Goal: Navigation & Orientation: Find specific page/section

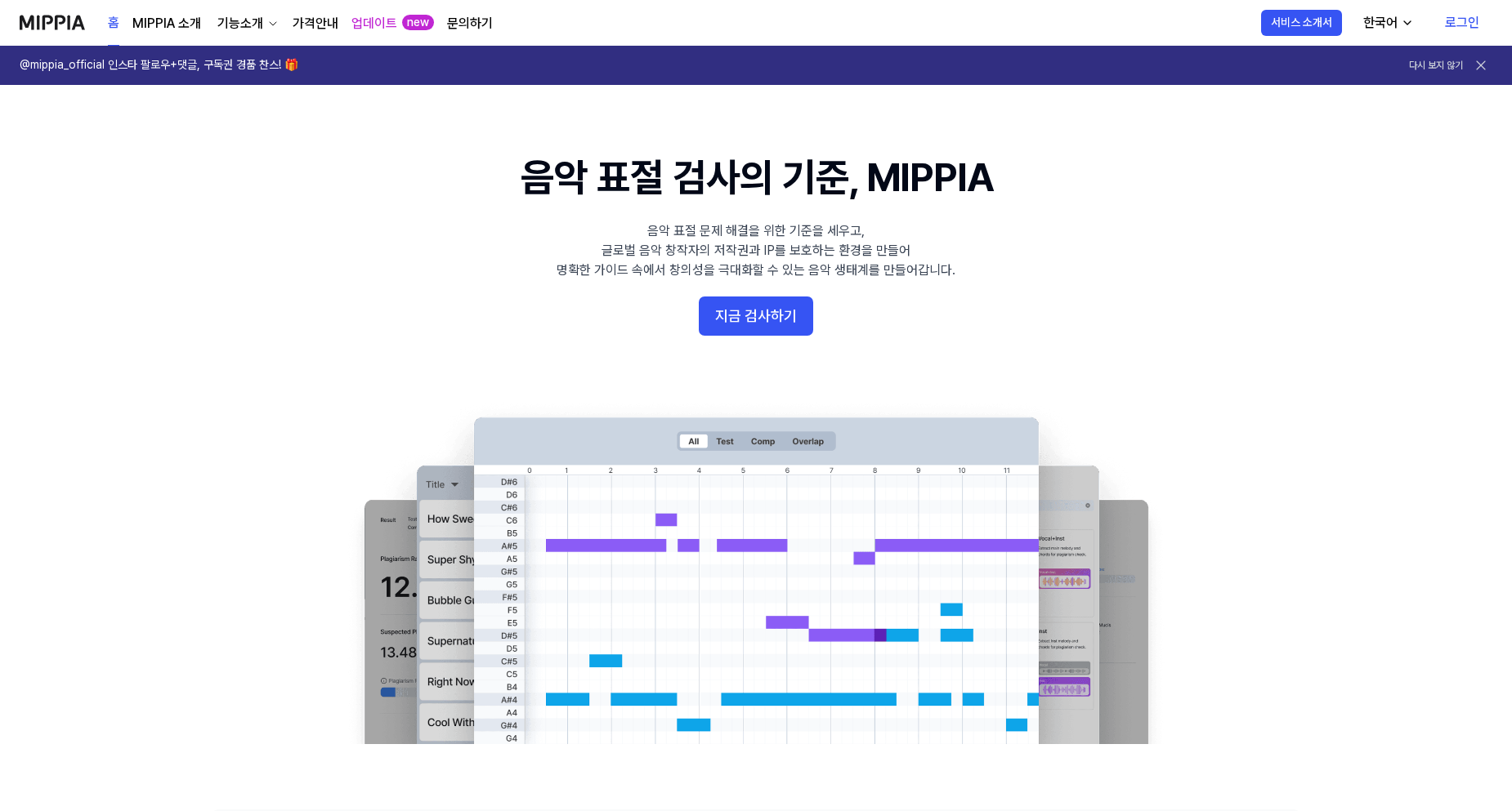
click at [1461, 29] on link "로그인" at bounding box center [1462, 23] width 60 height 45
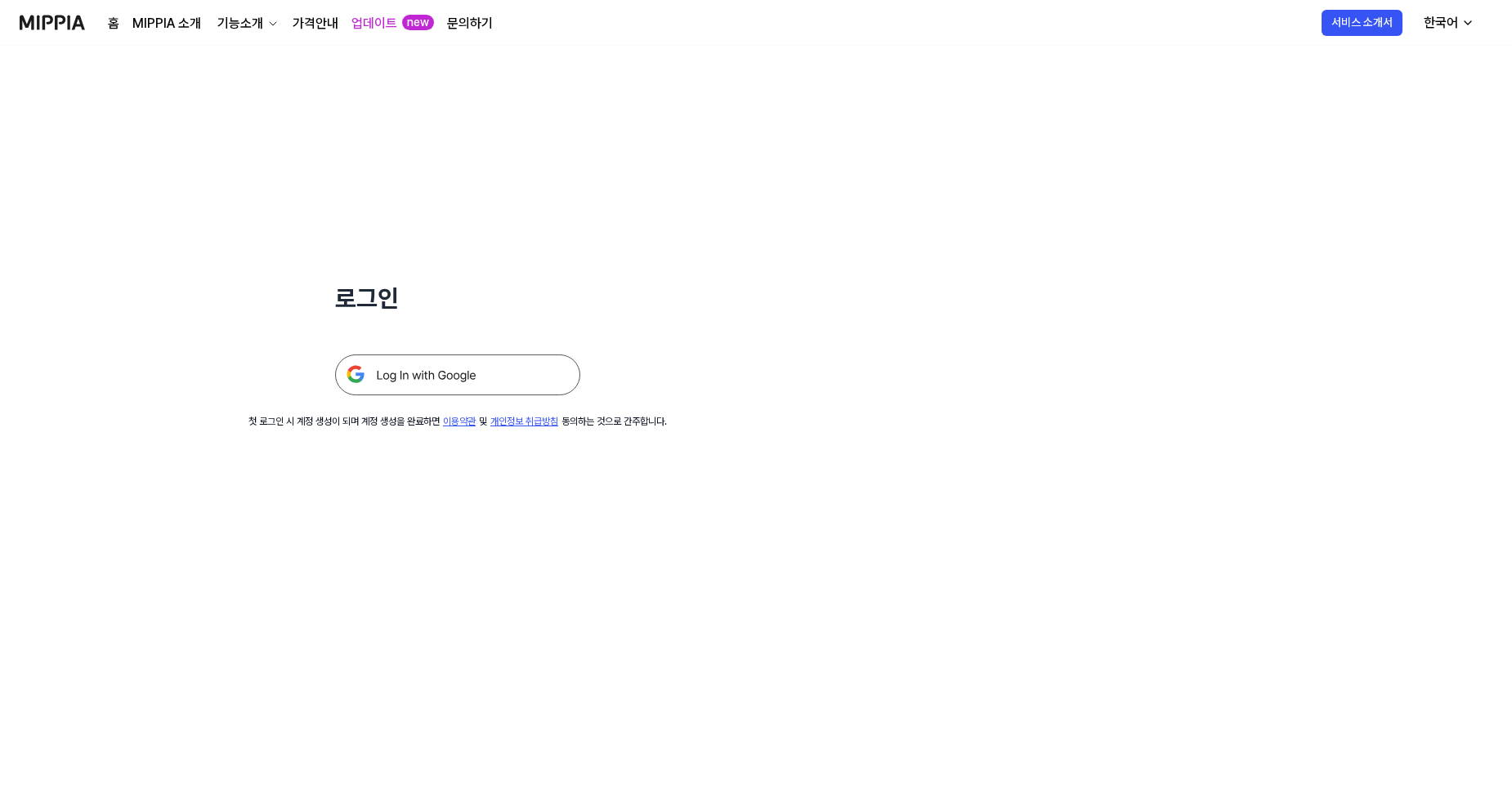
click at [505, 387] on img at bounding box center [458, 374] width 245 height 41
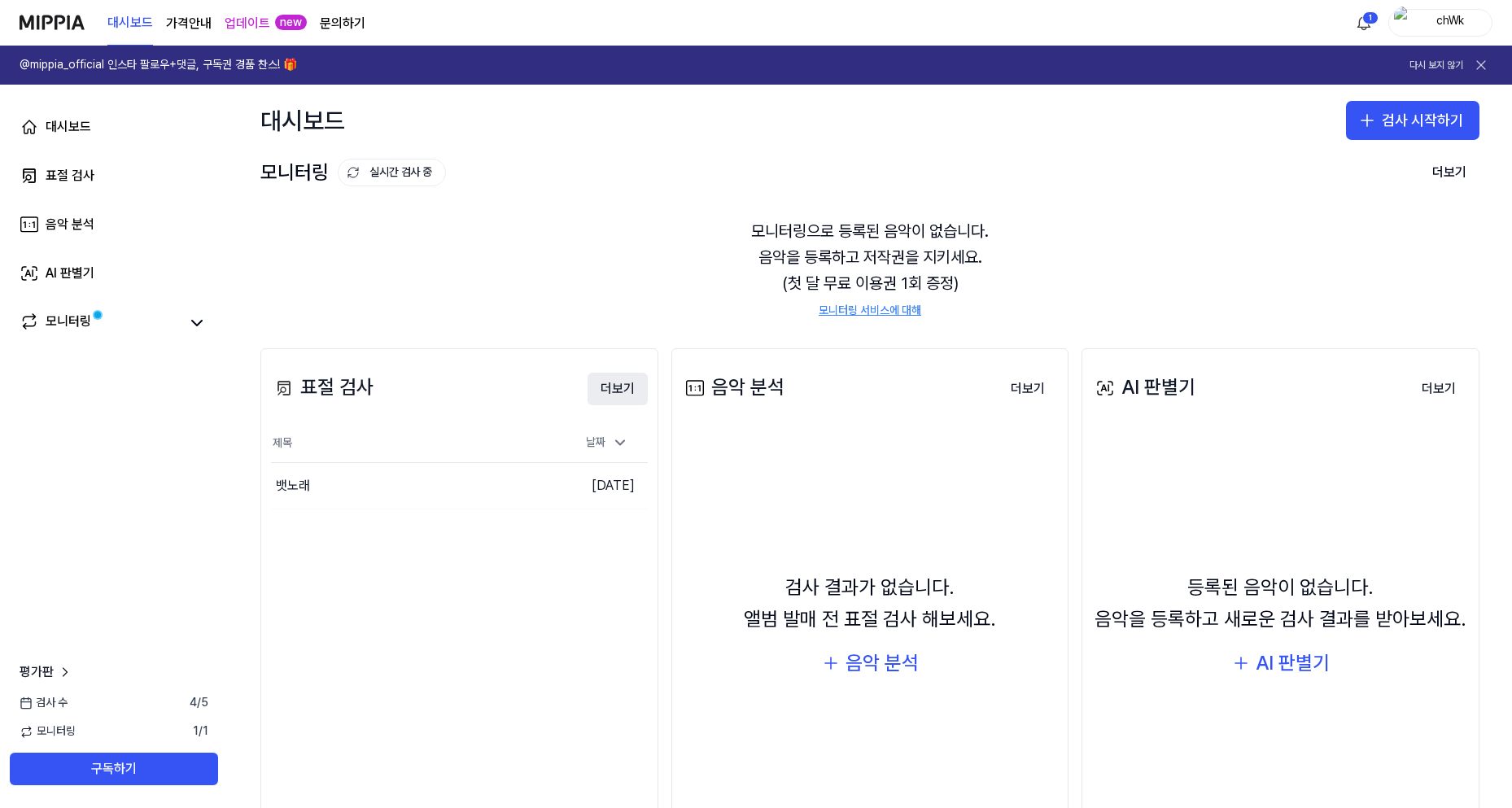
click at [631, 375] on button "더보기" at bounding box center [617, 389] width 60 height 33
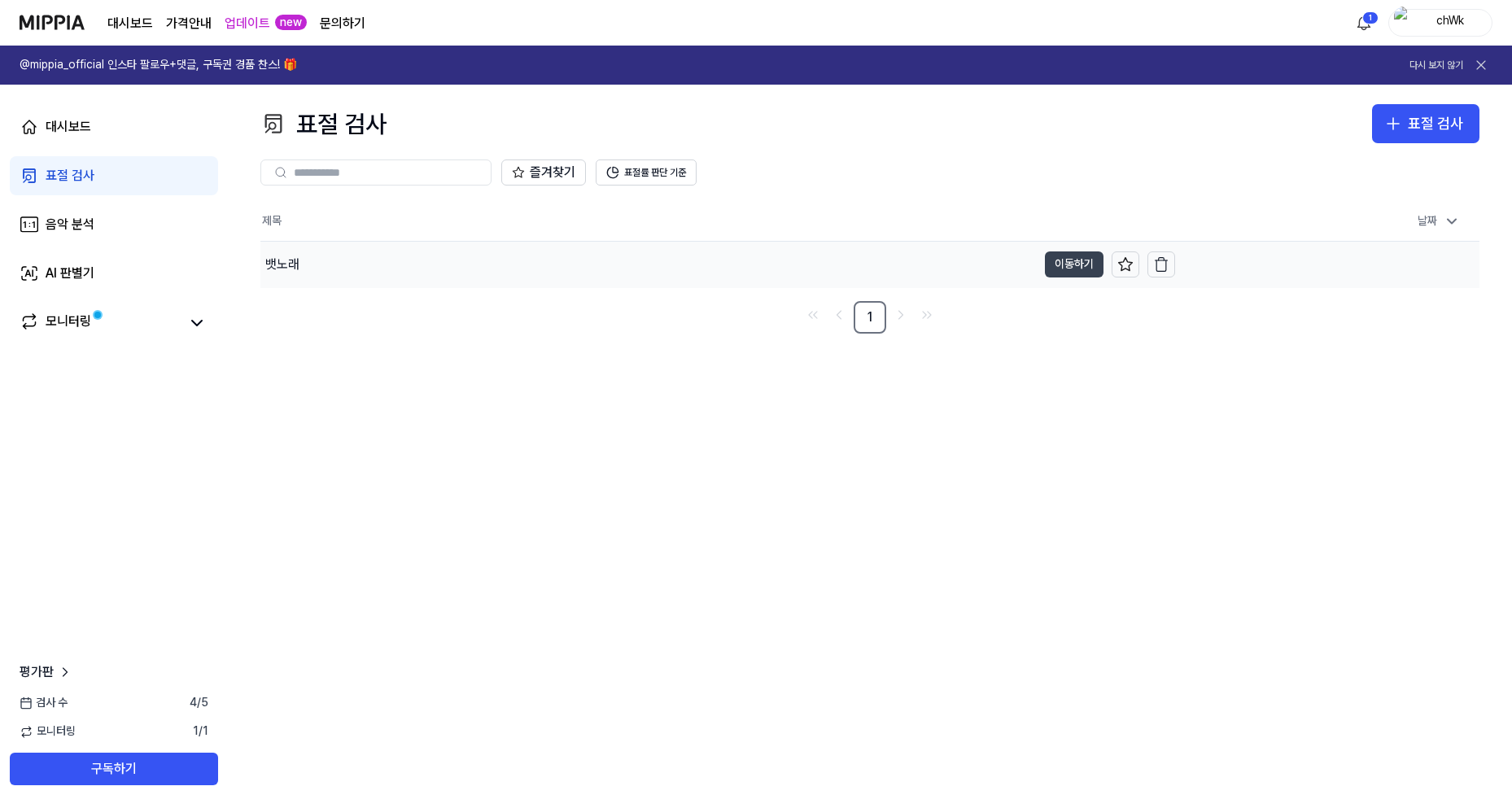
click at [1064, 269] on button "이동하기" at bounding box center [1074, 264] width 59 height 26
